Goal: Share content: Share content

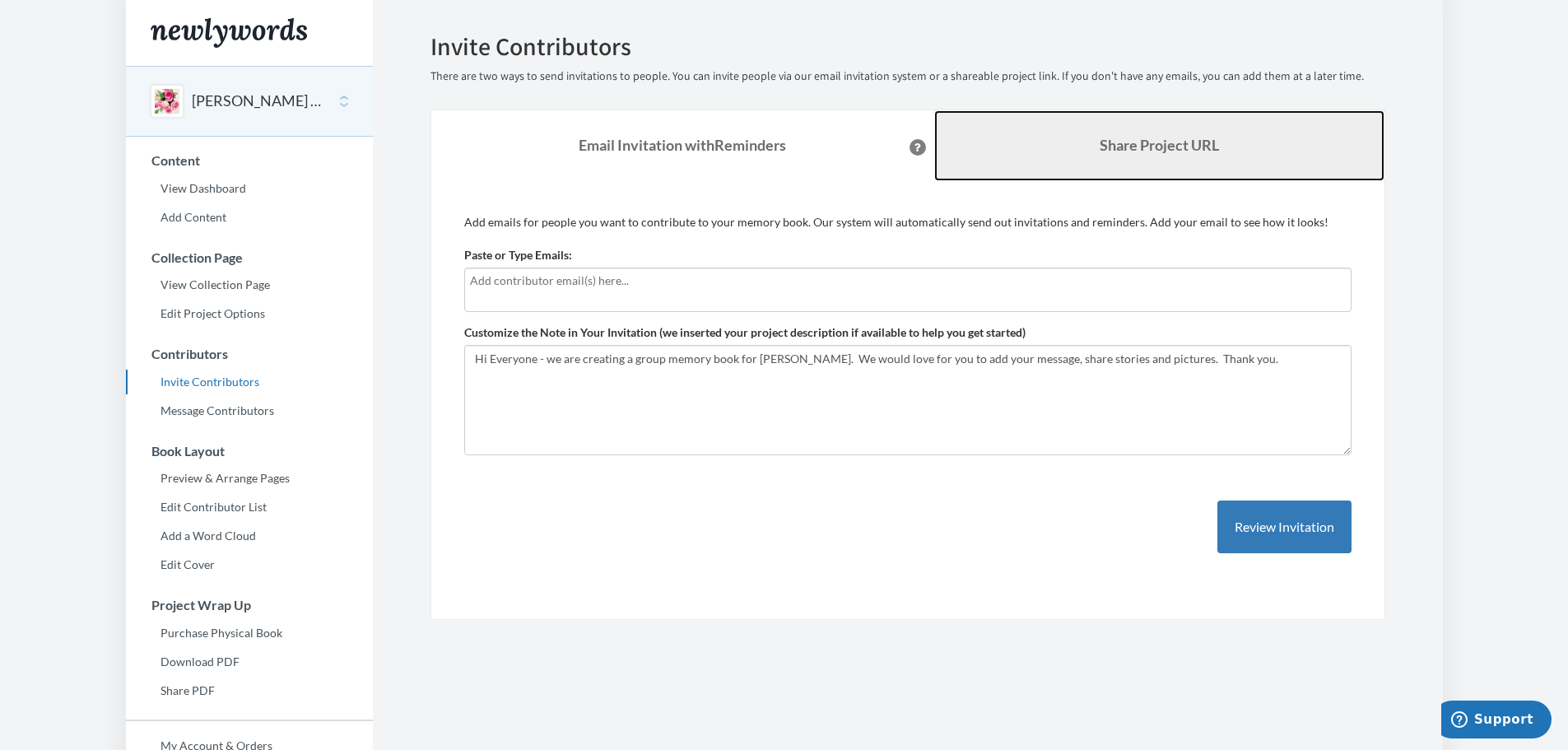
click at [1151, 147] on b "Share Project URL" at bounding box center [1159, 144] width 119 height 18
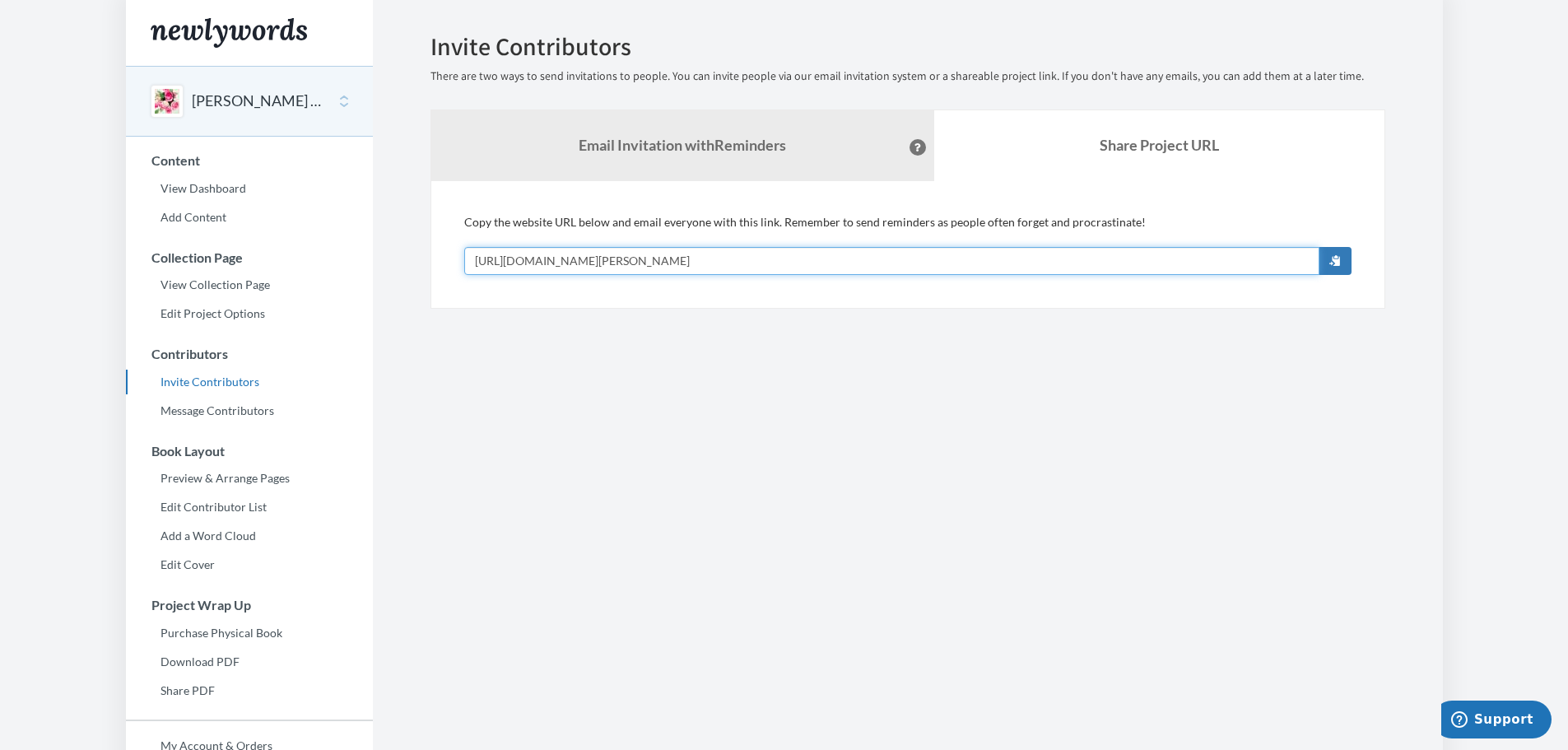
click at [798, 262] on input "[URL][DOMAIN_NAME][PERSON_NAME]" at bounding box center [891, 261] width 855 height 28
click at [252, 95] on button "[PERSON_NAME] Retirement" at bounding box center [258, 100] width 133 height 21
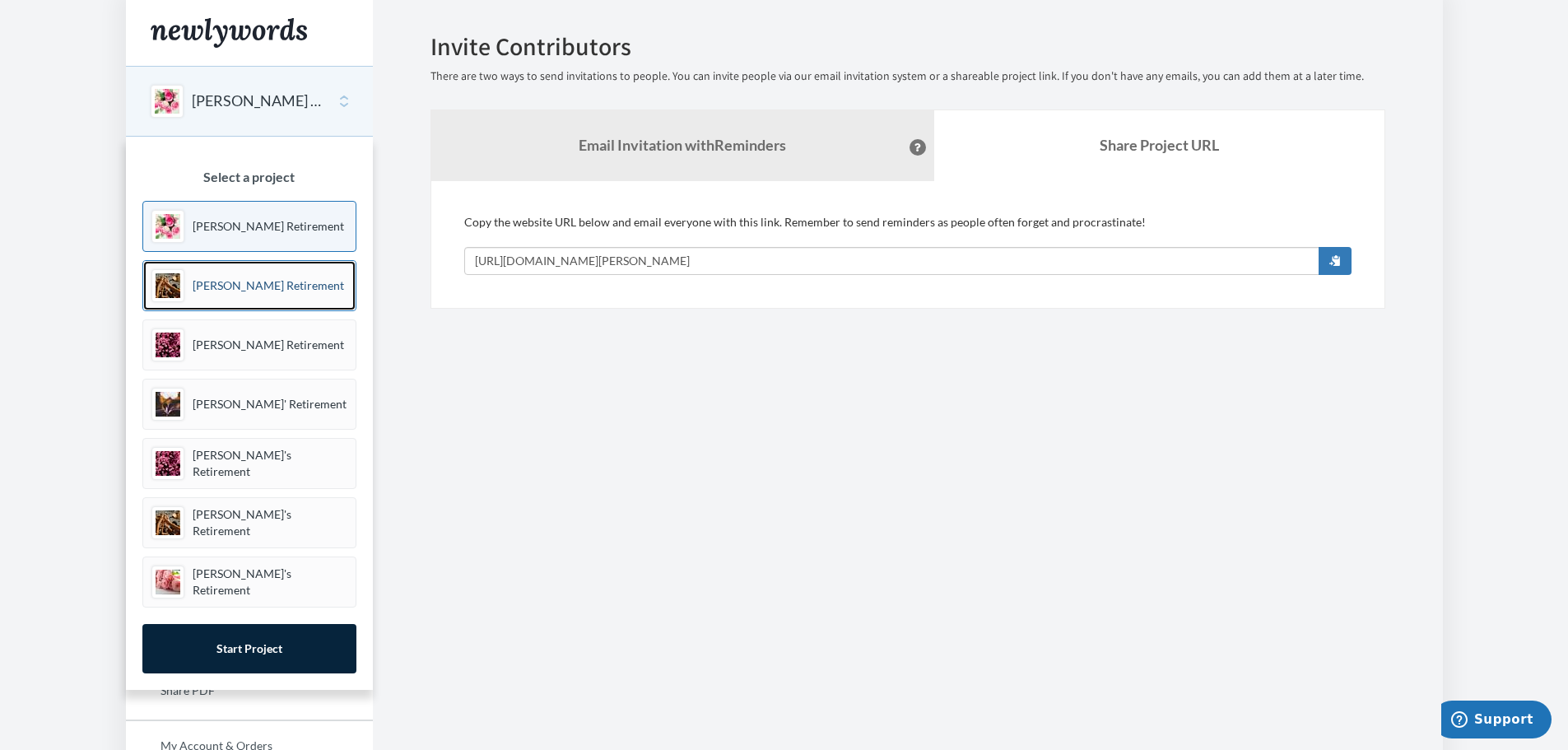
click at [239, 282] on p "[PERSON_NAME] Retirement" at bounding box center [268, 286] width 152 height 17
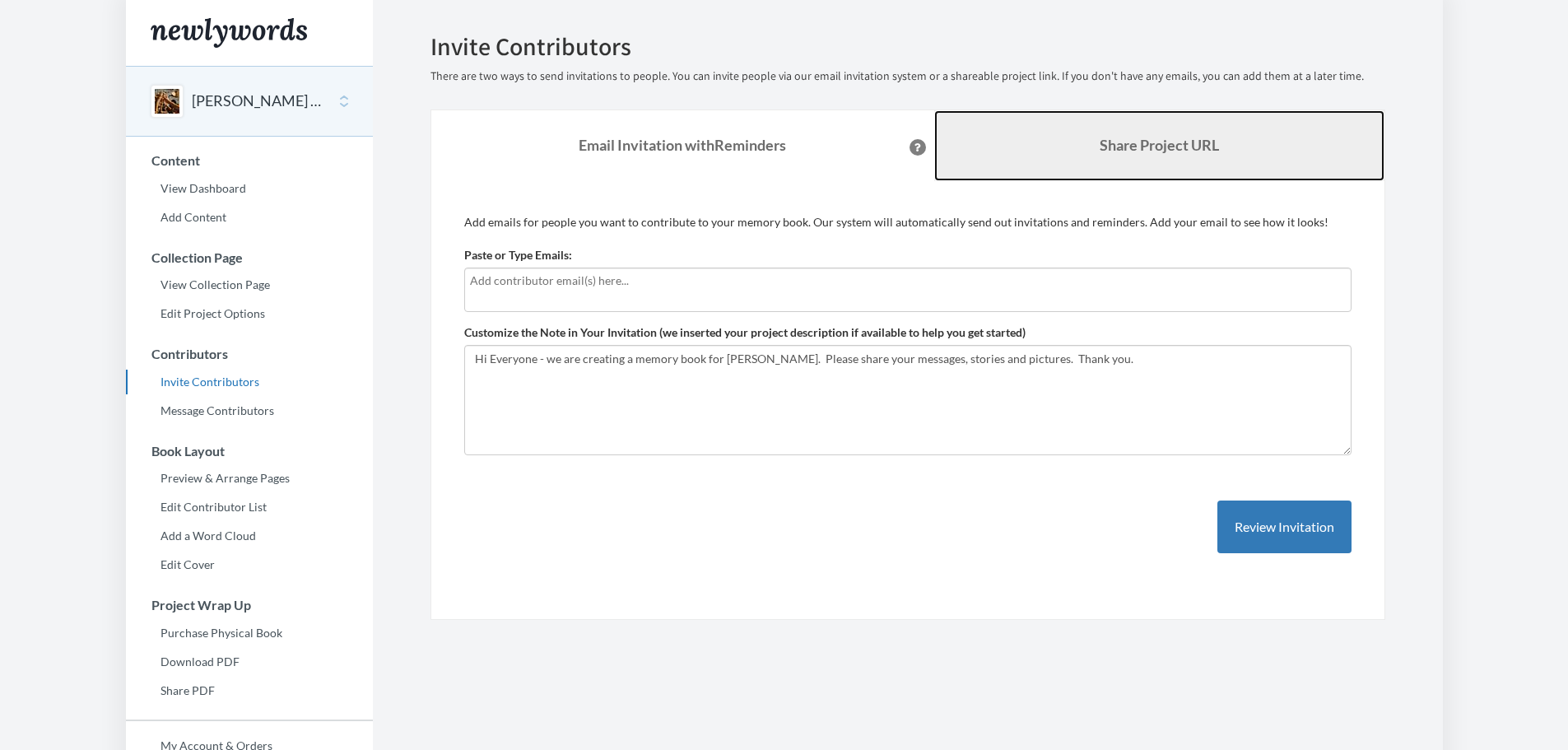
click at [1193, 142] on b "Share Project URL" at bounding box center [1159, 144] width 119 height 18
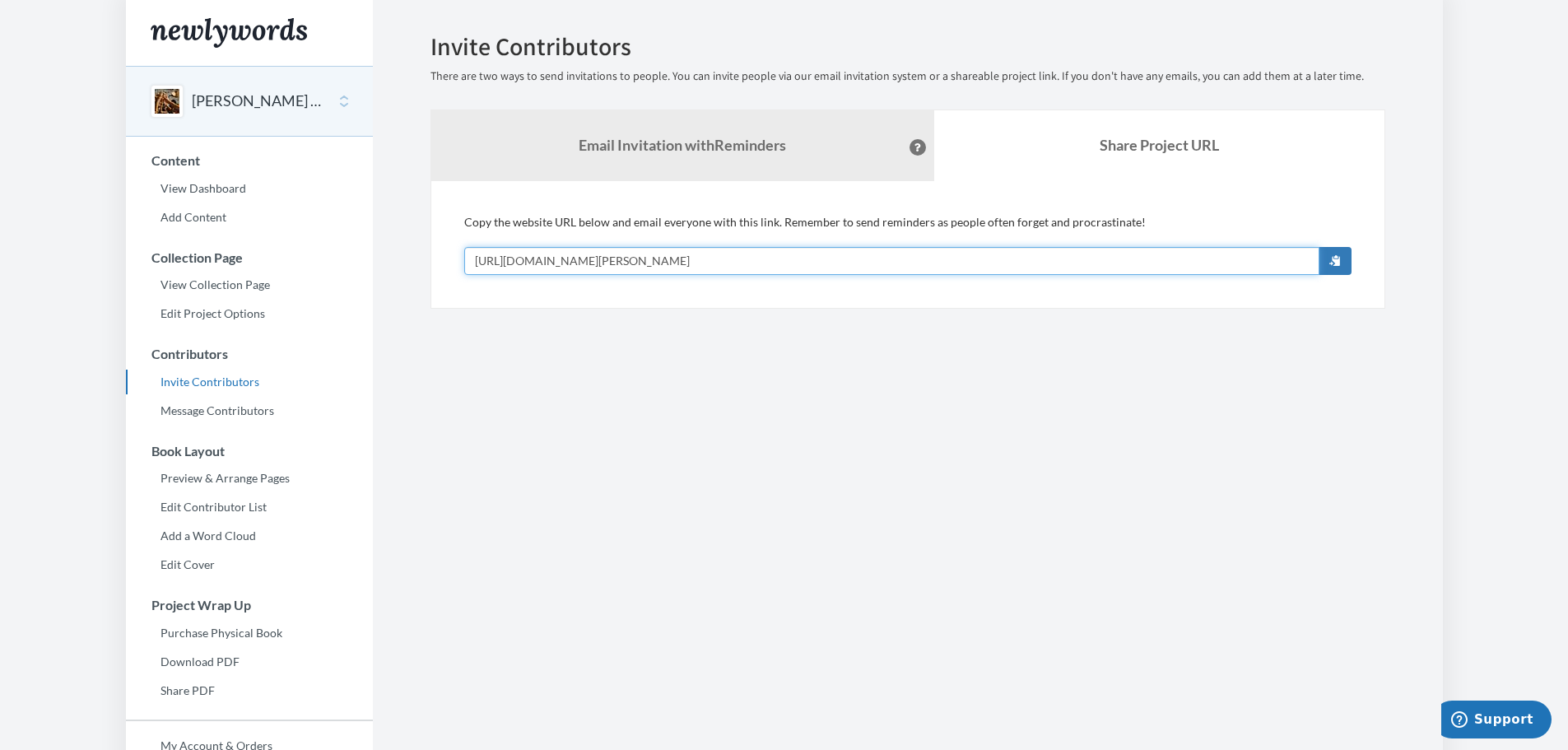
click at [783, 261] on input "[URL][DOMAIN_NAME][PERSON_NAME]" at bounding box center [891, 261] width 855 height 28
click at [216, 107] on button "[PERSON_NAME] Retirement" at bounding box center [258, 100] width 133 height 21
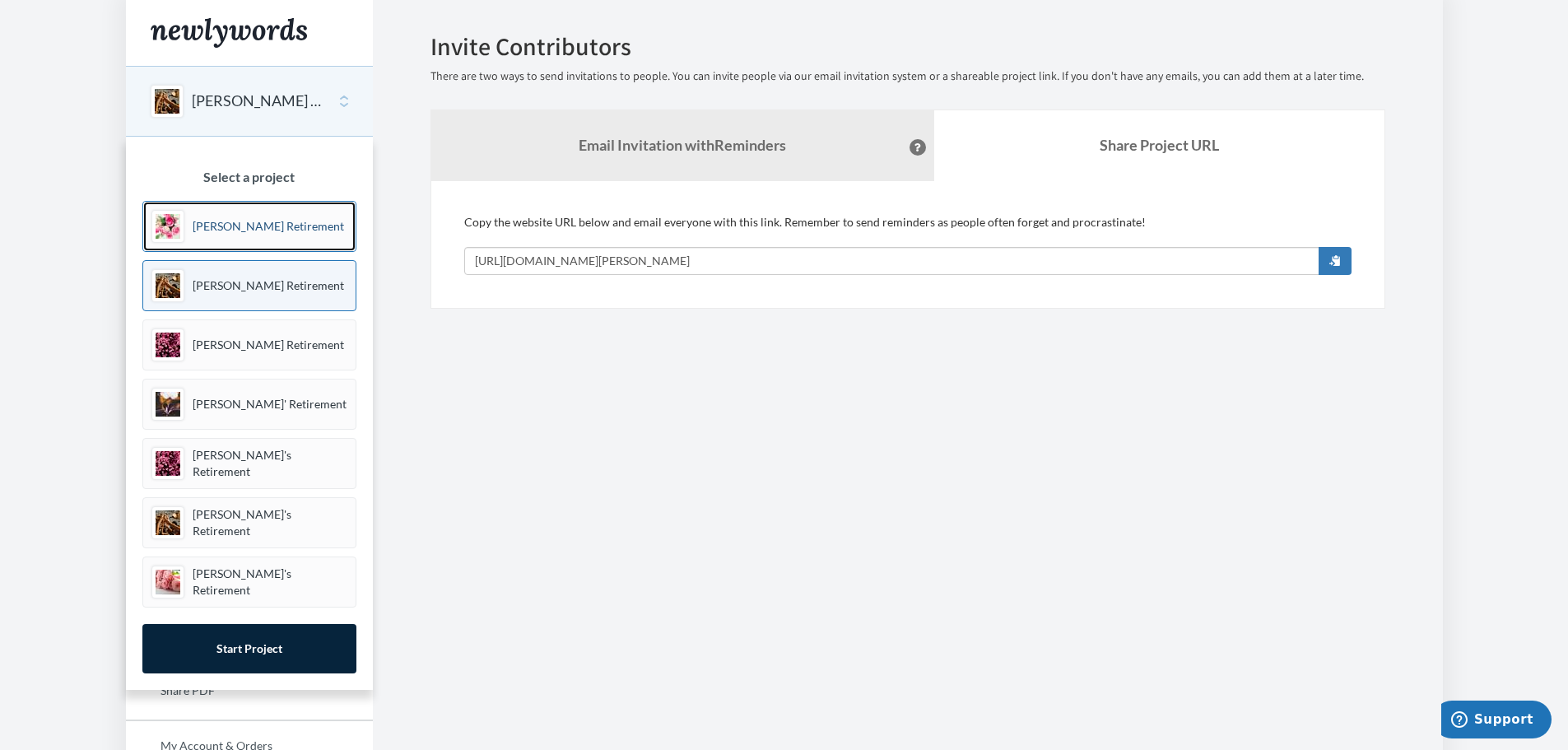
click at [238, 225] on p "[PERSON_NAME] Retirement" at bounding box center [268, 227] width 152 height 17
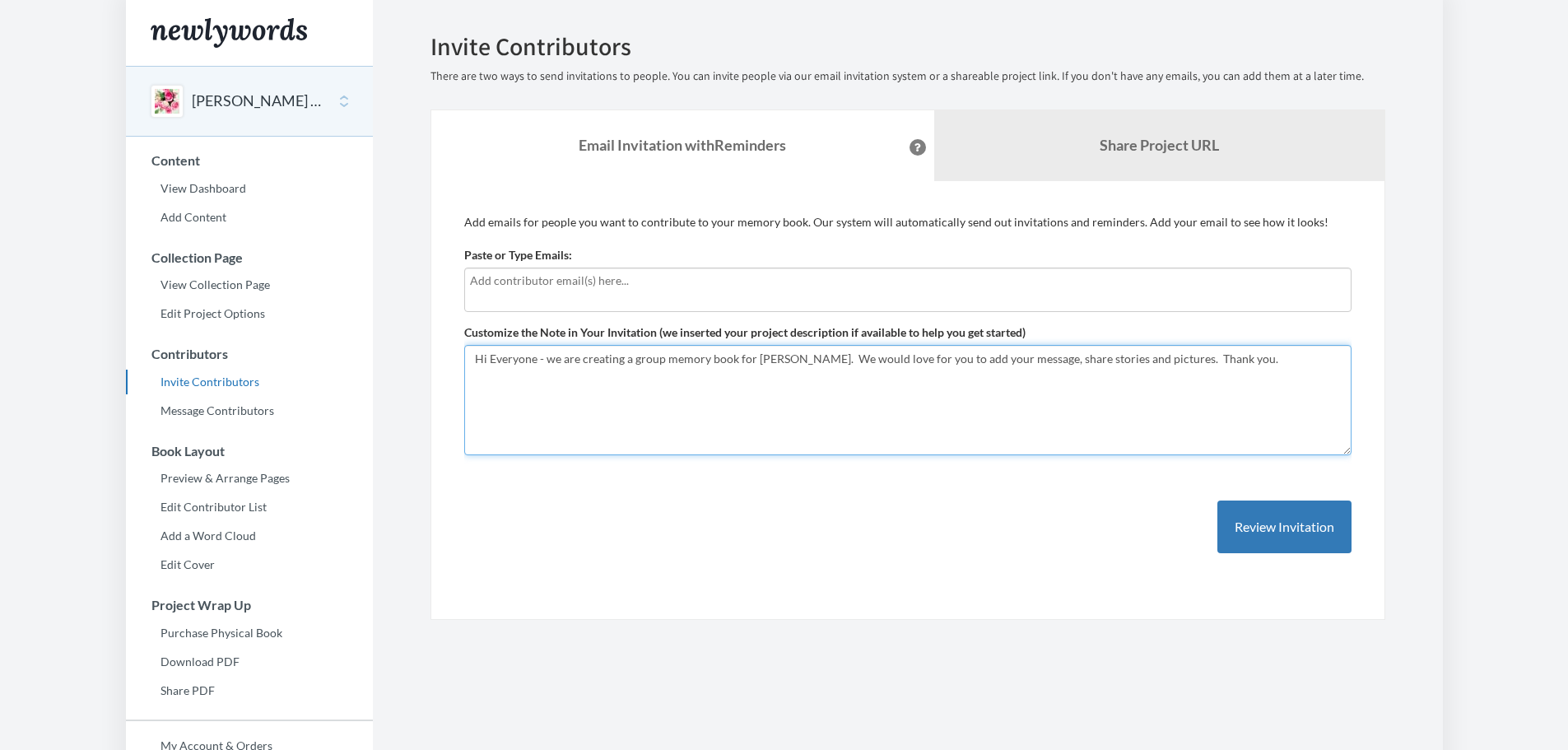
click at [781, 357] on textarea "Hi Everyone - we are creating a group memory book for Karen. We would love for …" at bounding box center [908, 400] width 887 height 111
type textarea "Hi Everyone - we are creating a group memory book for Terri. We would love for …"
click at [870, 575] on div "Add emails for people you want to contribute to your memory book. Our system wi…" at bounding box center [908, 400] width 887 height 373
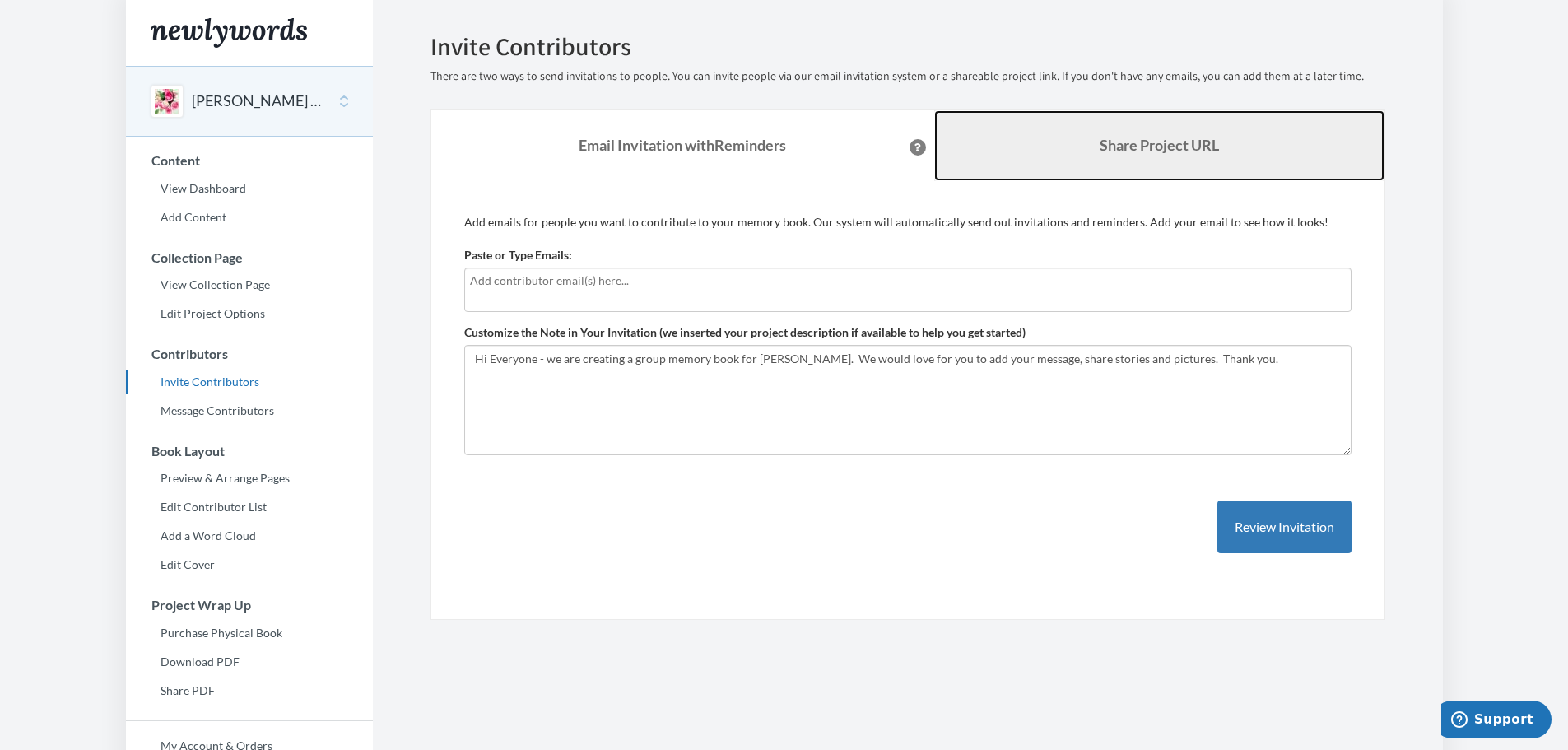
click at [1048, 154] on link "Share Project URL" at bounding box center [1159, 146] width 450 height 71
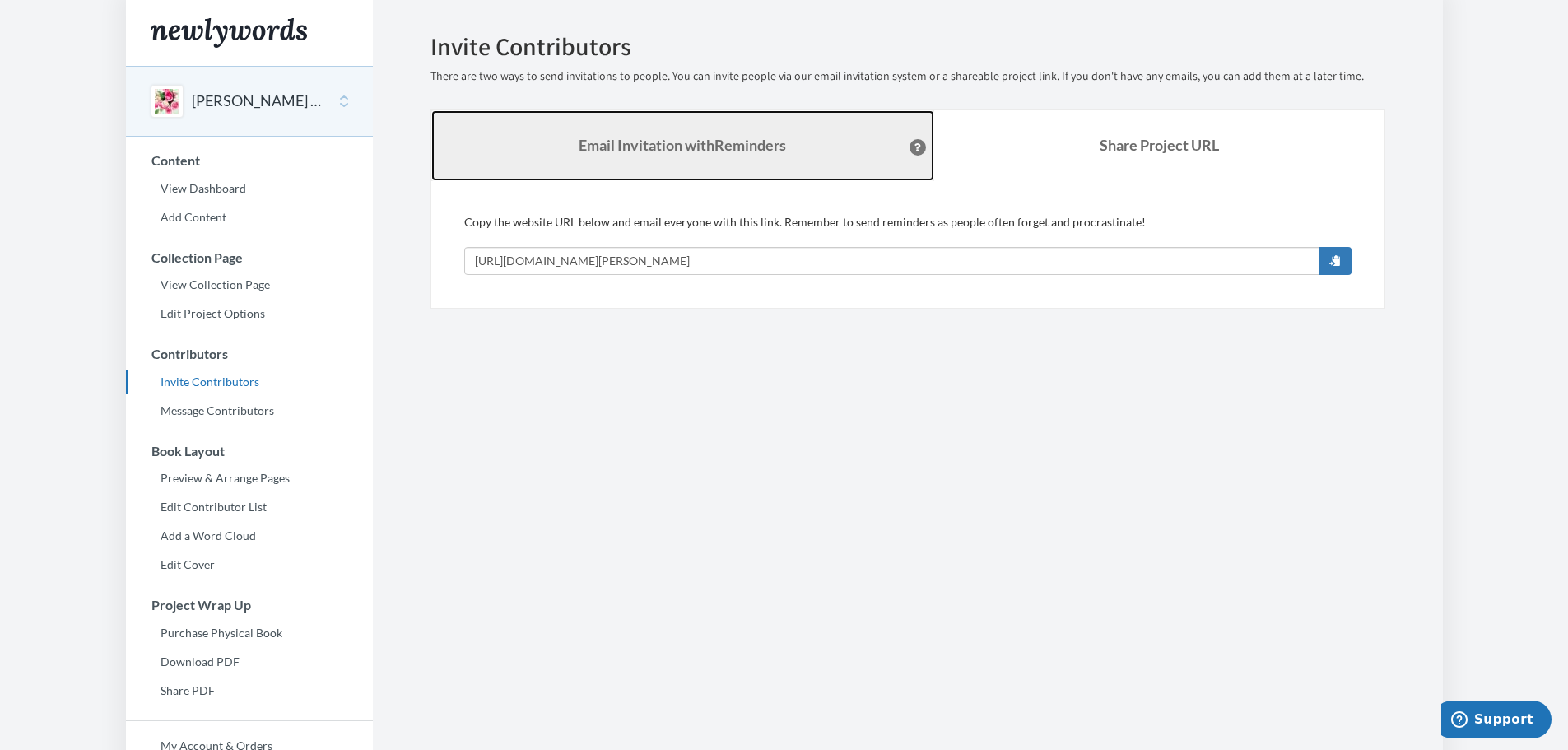
click at [600, 154] on strong "Email Invitation with Reminders" at bounding box center [682, 144] width 207 height 18
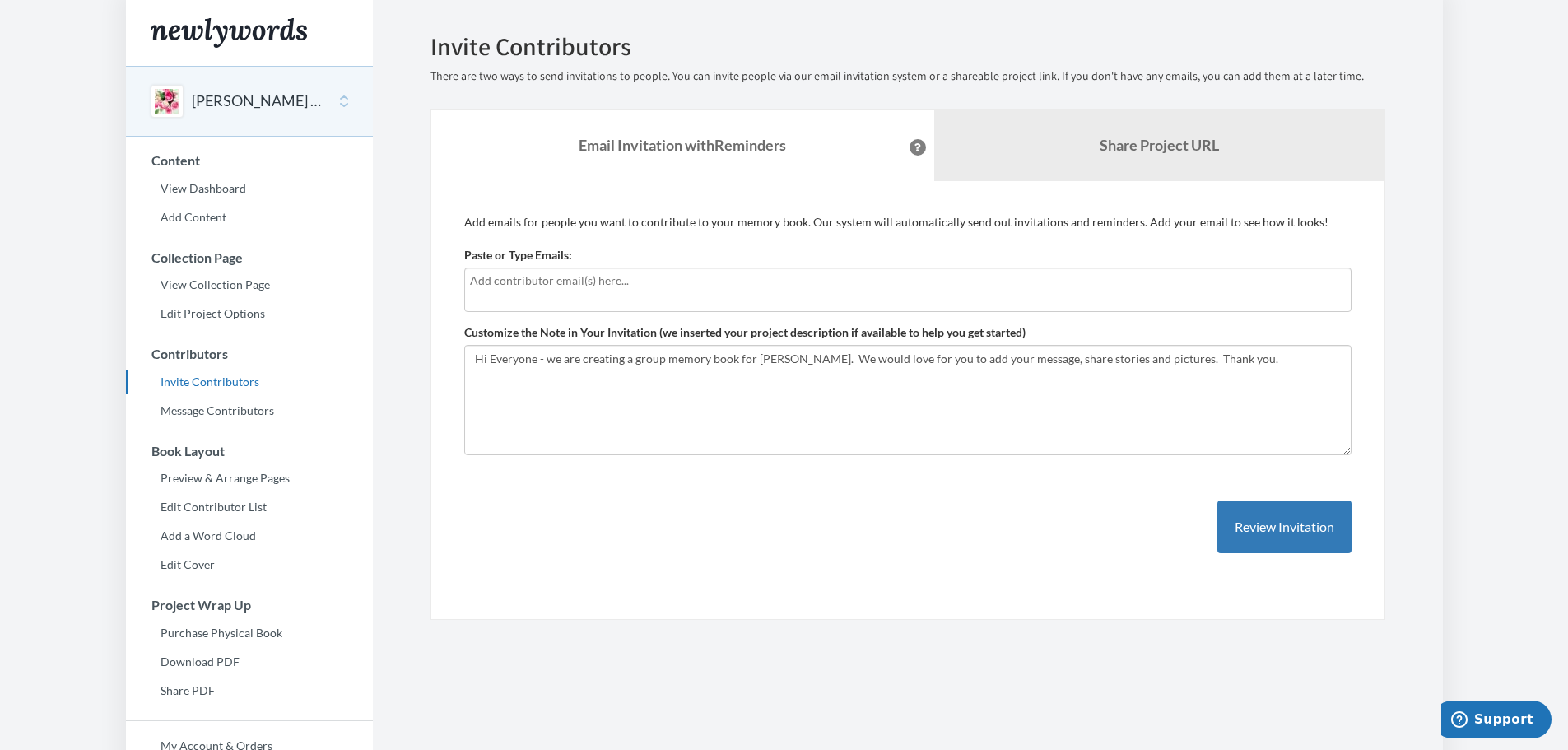
click at [216, 115] on div "[PERSON_NAME] Retirement" at bounding box center [248, 101] width 246 height 71
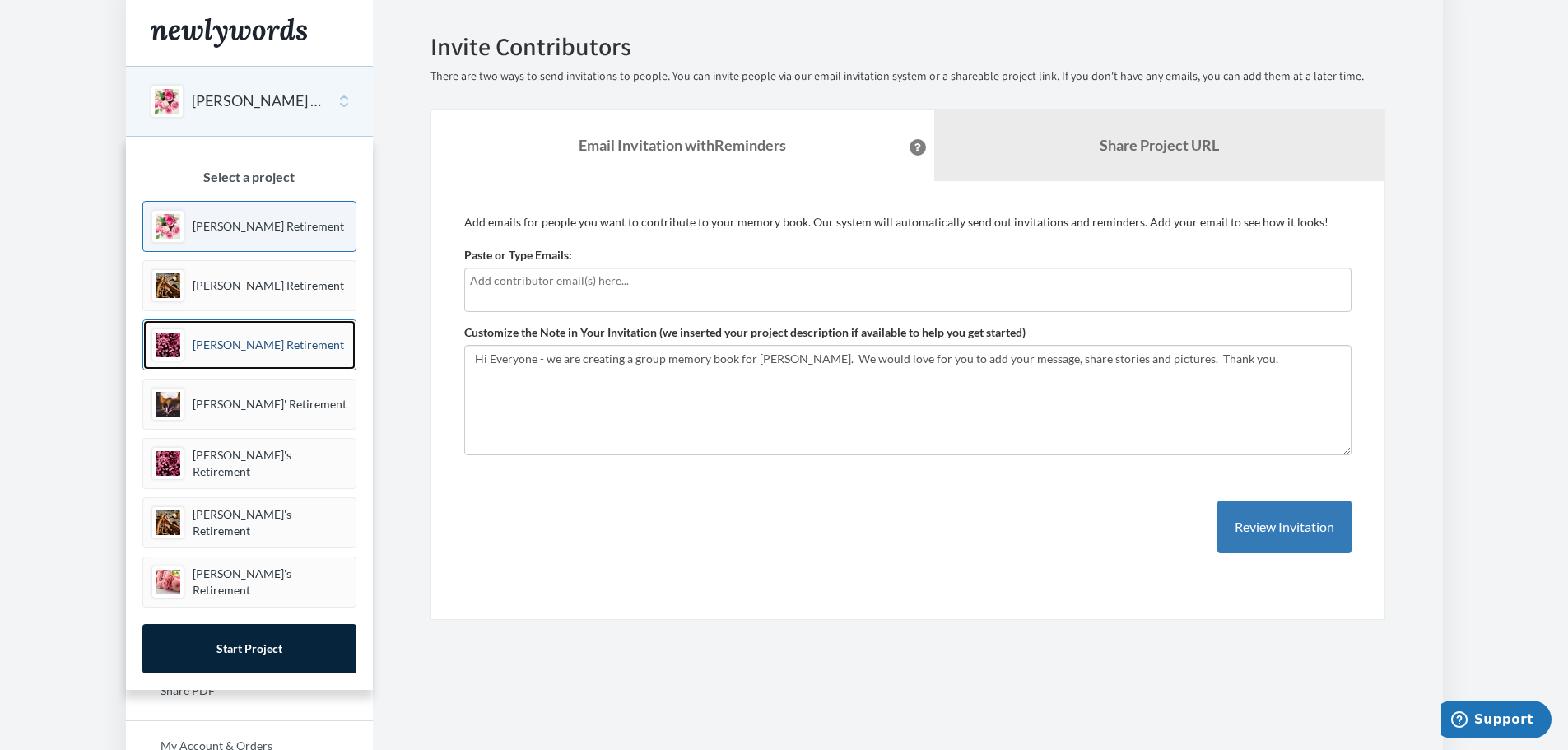
click at [219, 353] on p "[PERSON_NAME] Retirement" at bounding box center [268, 345] width 152 height 17
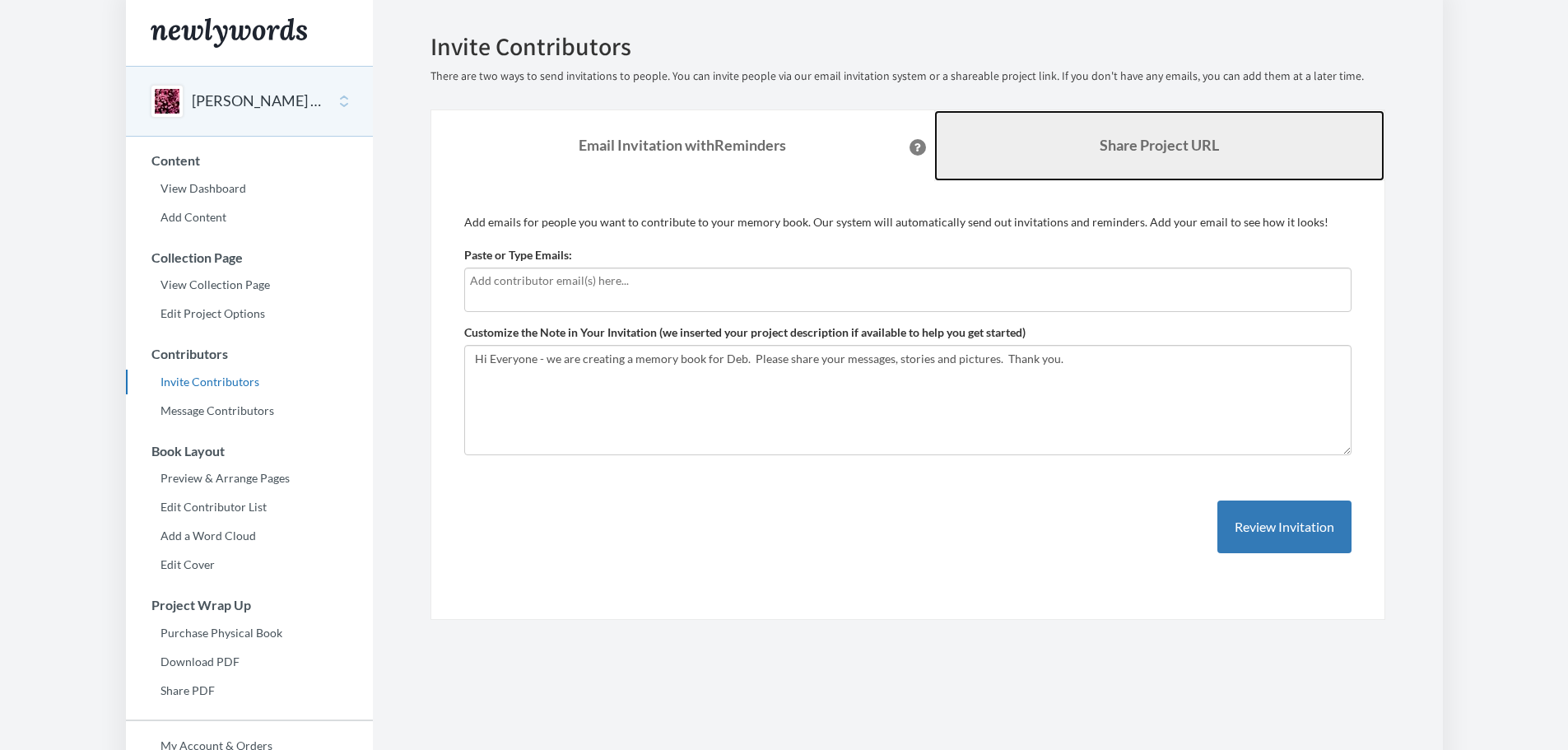
click at [1113, 135] on link "Share Project URL" at bounding box center [1159, 146] width 450 height 71
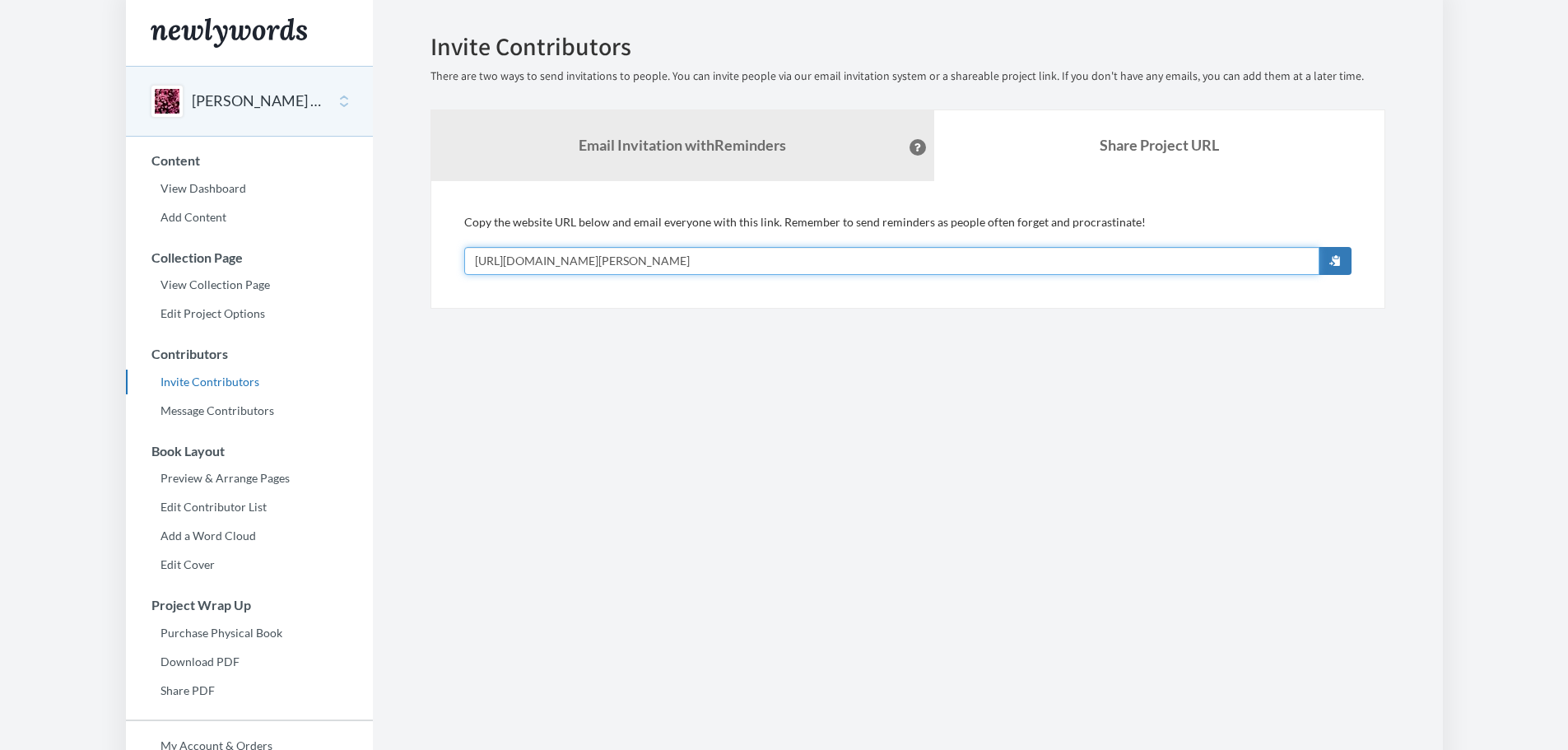
click at [924, 257] on input "https://www.newlywords.com/debra-neumann-s-retirement" at bounding box center [891, 261] width 855 height 28
click at [844, 406] on section "Emails have been sent! Invite Contributors There are two ways to send invitatio…" at bounding box center [908, 450] width 1070 height 901
click at [219, 103] on button "[PERSON_NAME] Retirement" at bounding box center [258, 100] width 133 height 21
